Goal: Task Accomplishment & Management: Use online tool/utility

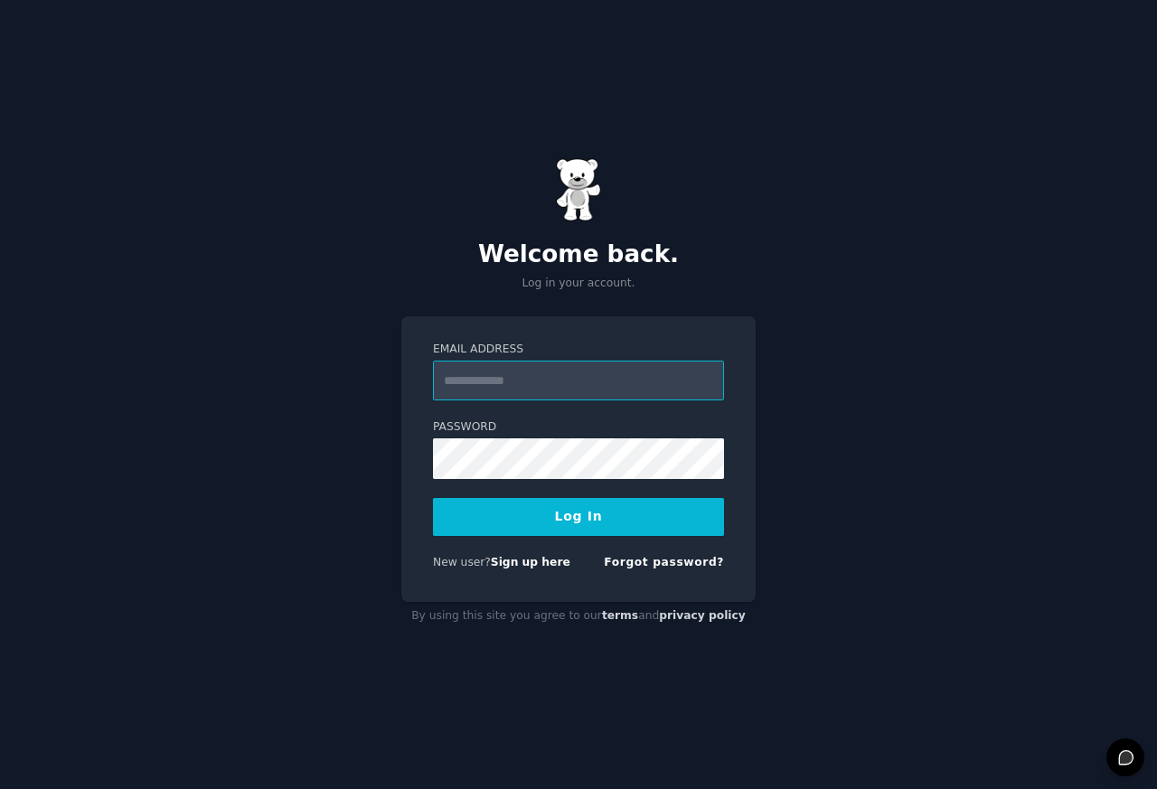
click at [486, 398] on input "Email Address" at bounding box center [578, 381] width 291 height 40
type input "**********"
click at [433, 498] on button "Log In" at bounding box center [578, 517] width 291 height 38
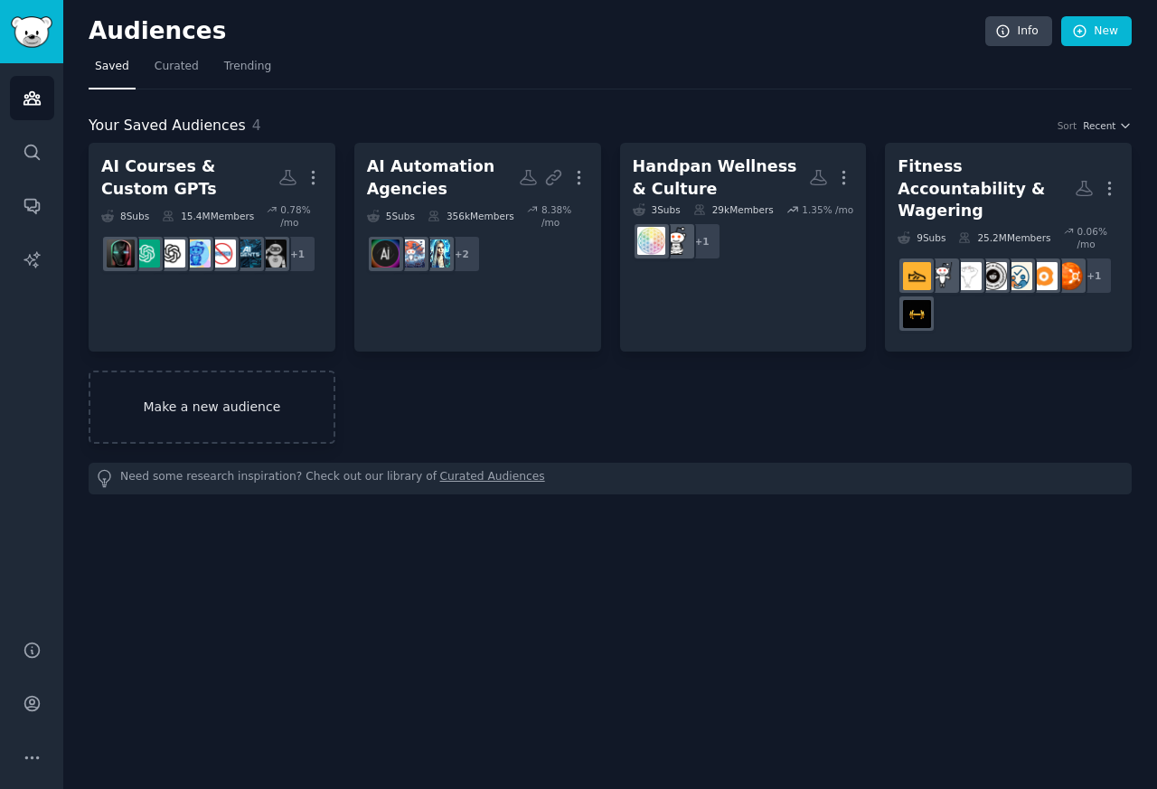
click at [140, 376] on link "Make a new audience" at bounding box center [212, 407] width 247 height 73
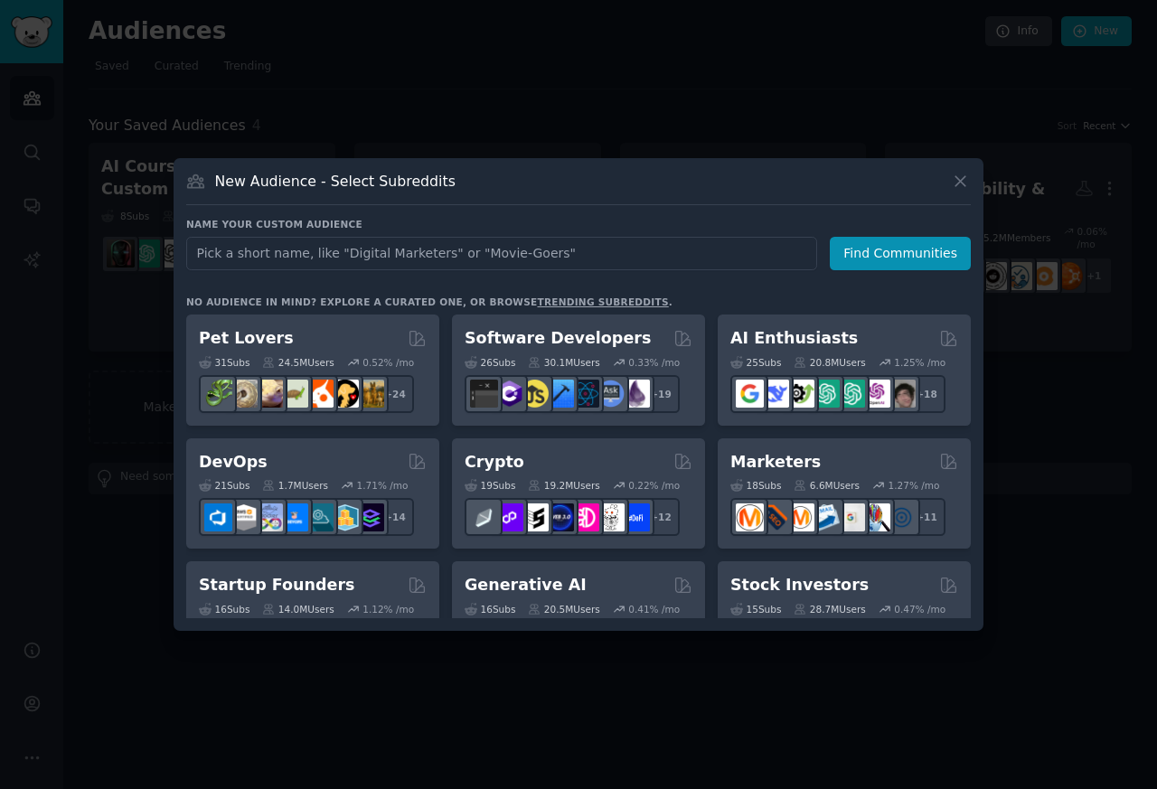
click at [263, 253] on input "text" at bounding box center [501, 253] width 631 height 33
click at [882, 256] on button "Find Communities" at bounding box center [900, 253] width 141 height 33
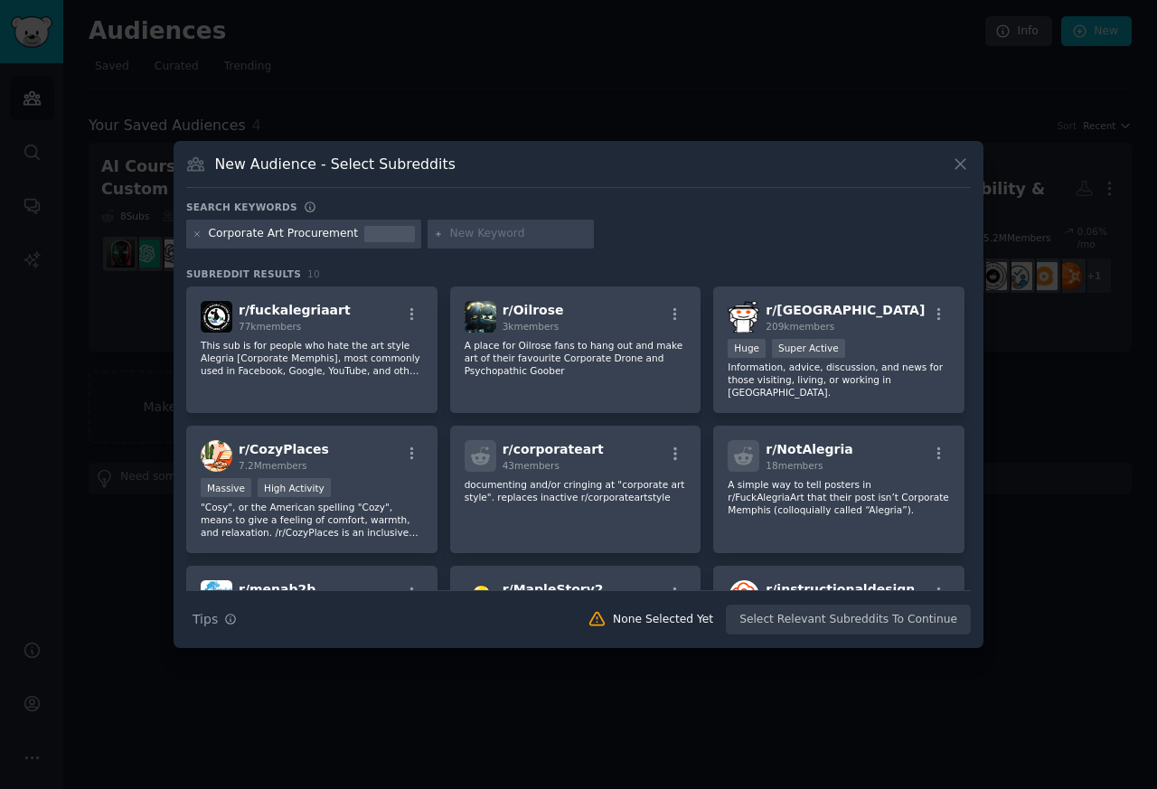
click at [453, 236] on input "text" at bounding box center [518, 234] width 137 height 16
paste input "office art"
type input "office art"
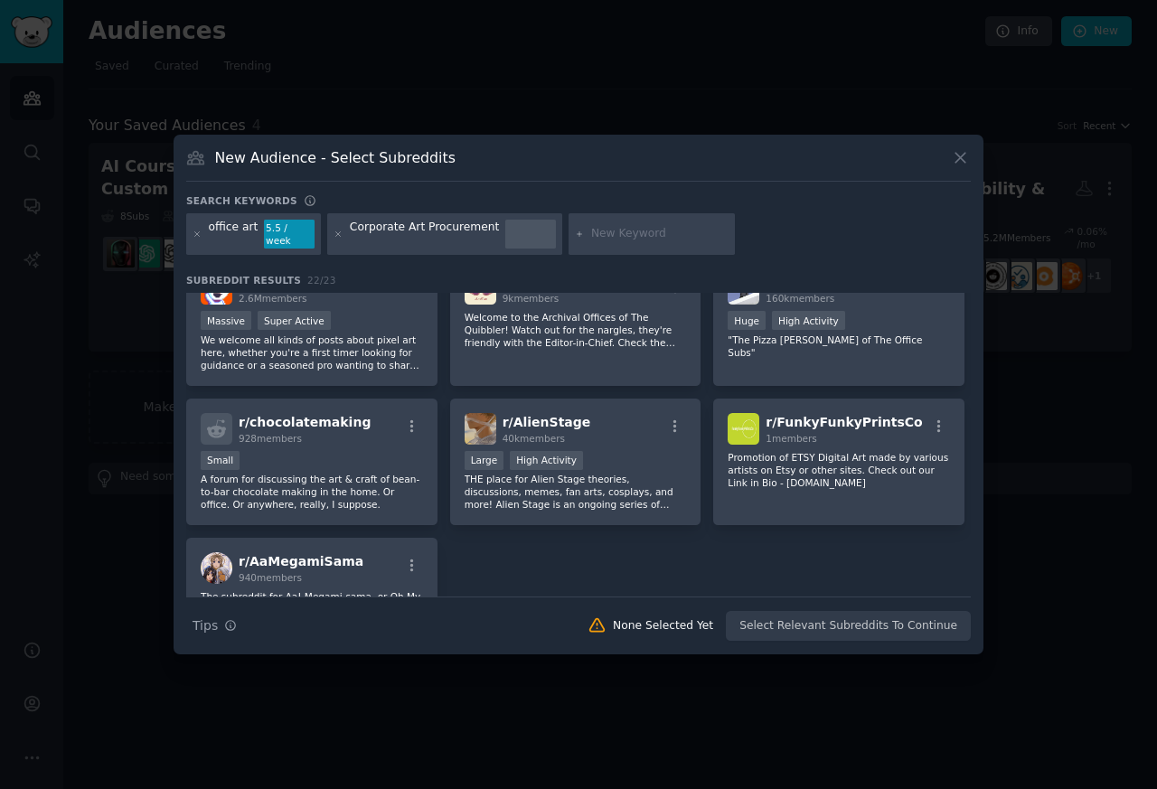
scroll to position [792, 0]
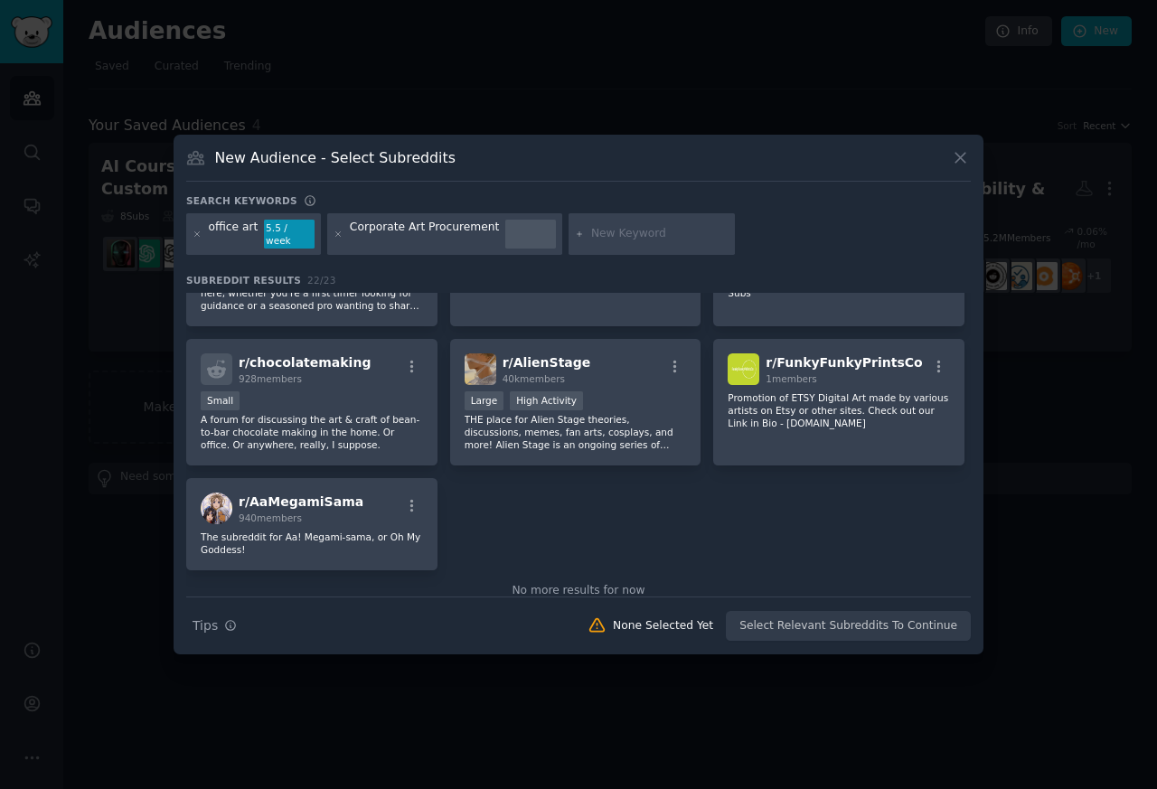
click at [606, 238] on input "text" at bounding box center [659, 234] width 137 height 16
type input "interior design"
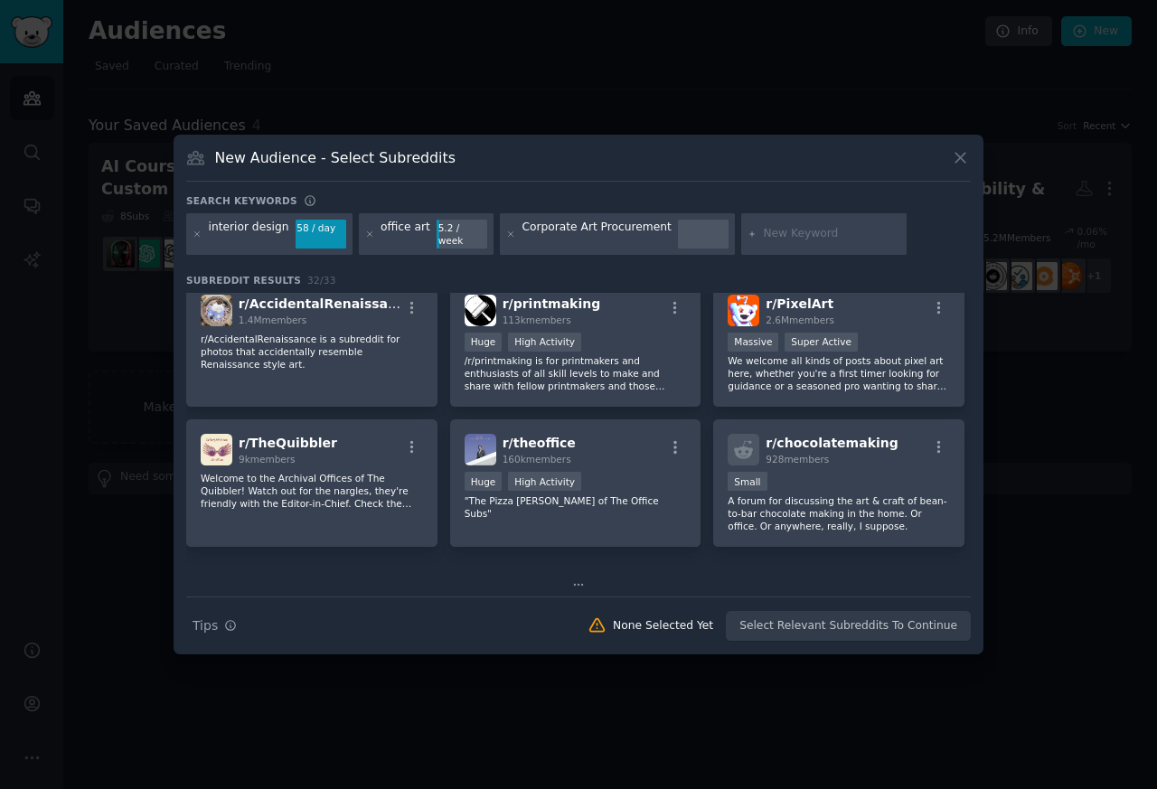
scroll to position [853, 0]
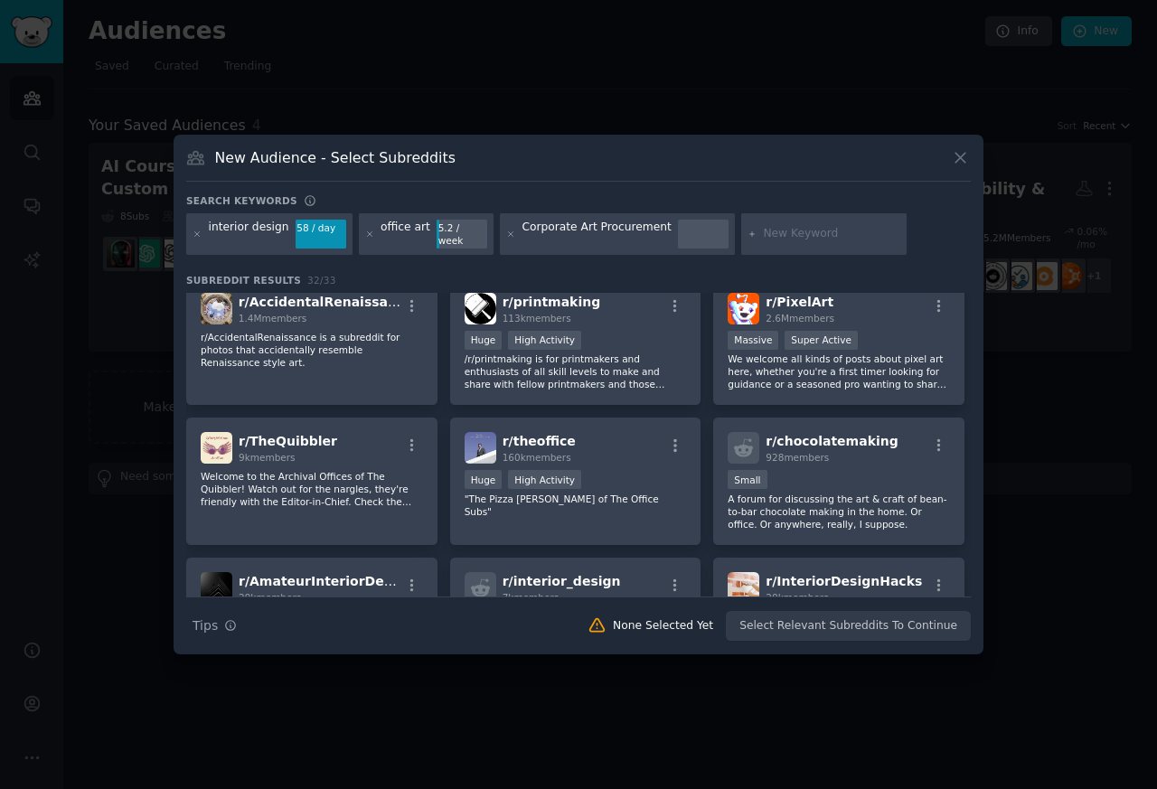
click at [523, 236] on div "Corporate Art Procurement" at bounding box center [597, 234] width 150 height 29
click at [522, 236] on div "Corporate Art Procurement" at bounding box center [597, 234] width 150 height 29
click at [507, 236] on icon at bounding box center [511, 235] width 10 height 10
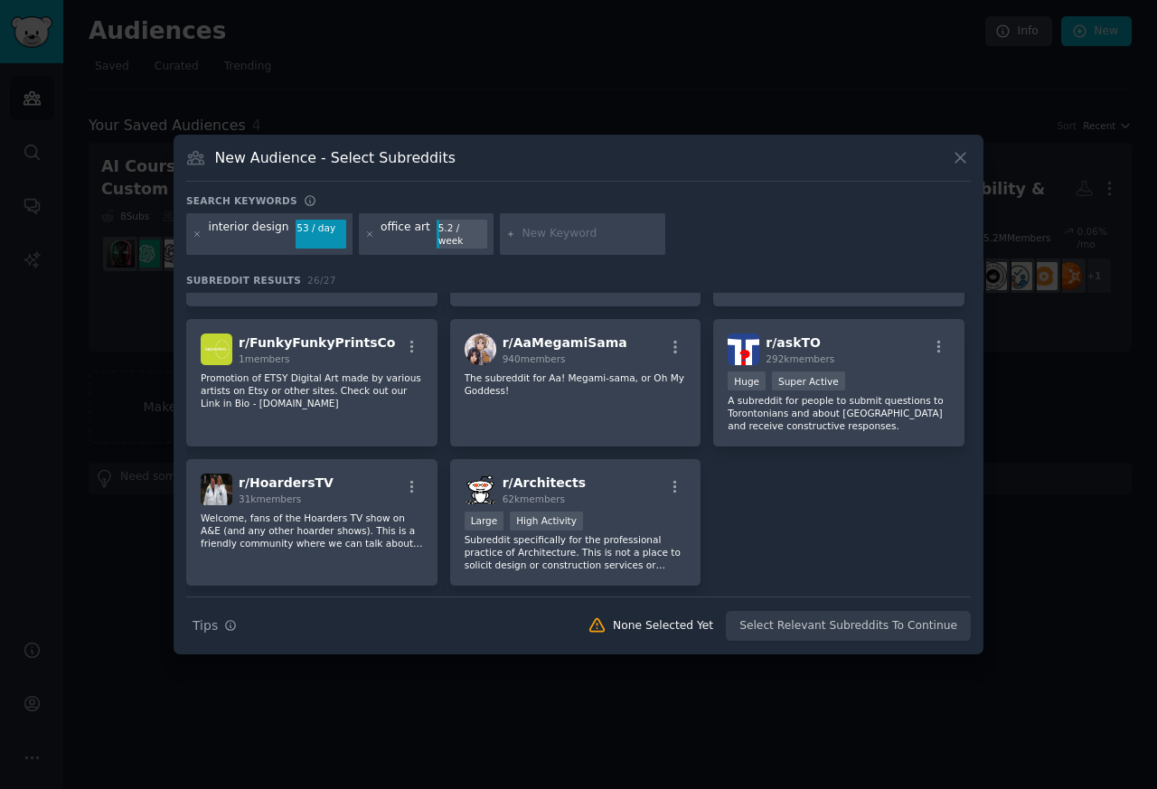
scroll to position [961, 0]
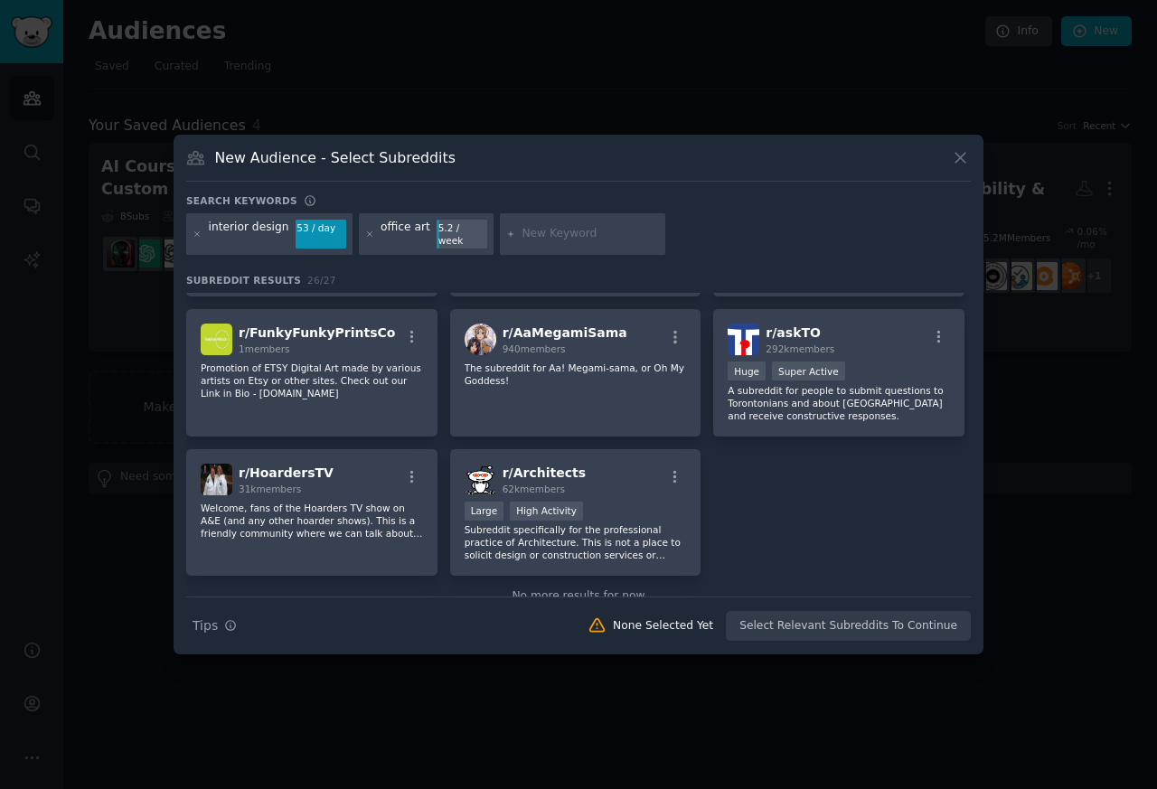
click at [544, 236] on input "text" at bounding box center [590, 234] width 137 height 16
paste input "office design"
type input "office design"
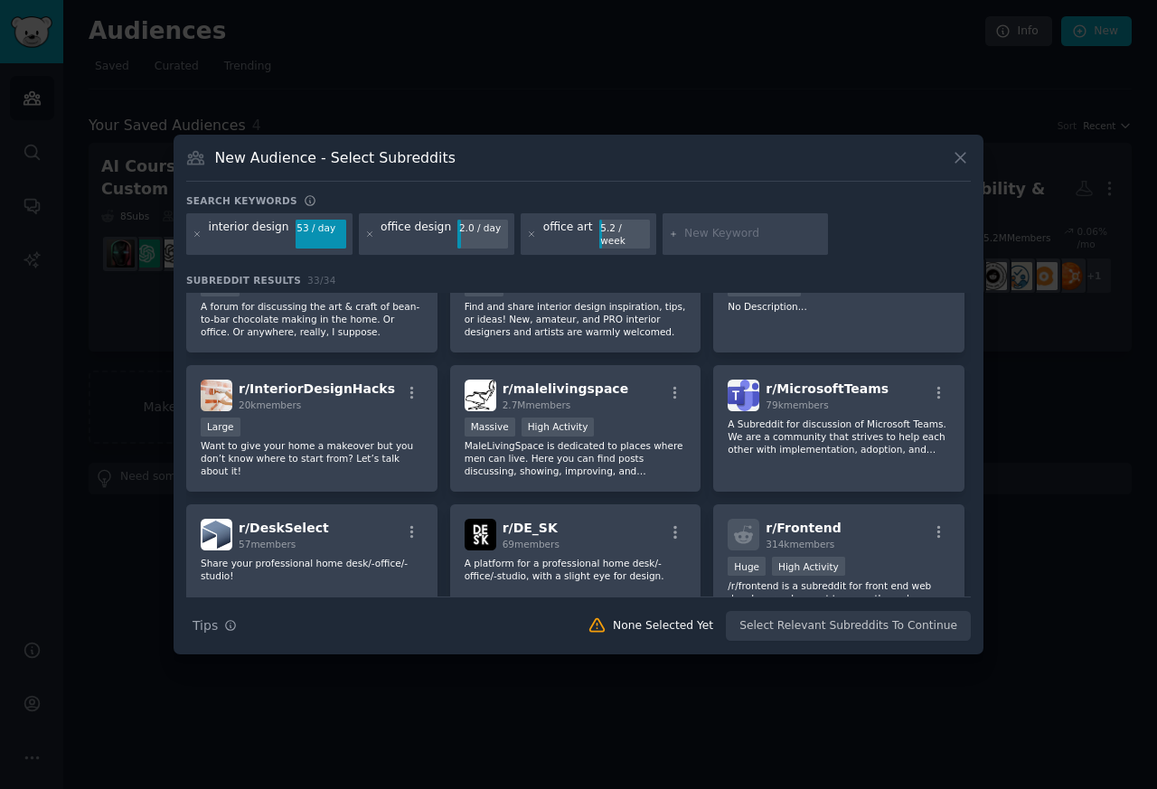
scroll to position [853, 0]
